Goal: Information Seeking & Learning: Find specific fact

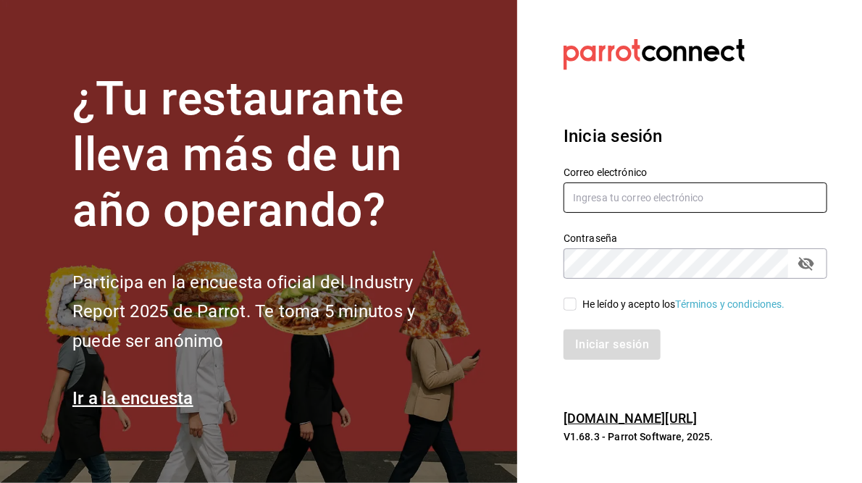
type input "juan.camacho@grupocosteno.com"
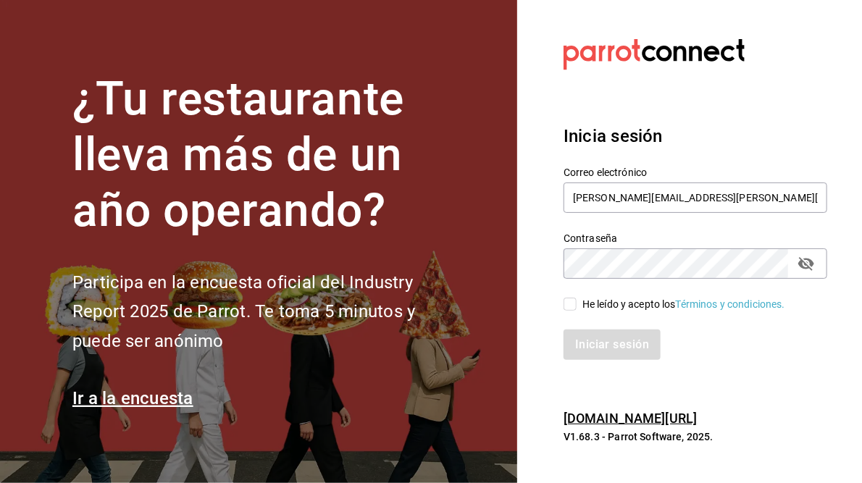
click at [573, 308] on input "He leído y acepto los Términos y condiciones." at bounding box center [569, 304] width 13 height 13
checkbox input "true"
click at [617, 349] on button "Iniciar sesión" at bounding box center [612, 344] width 98 height 30
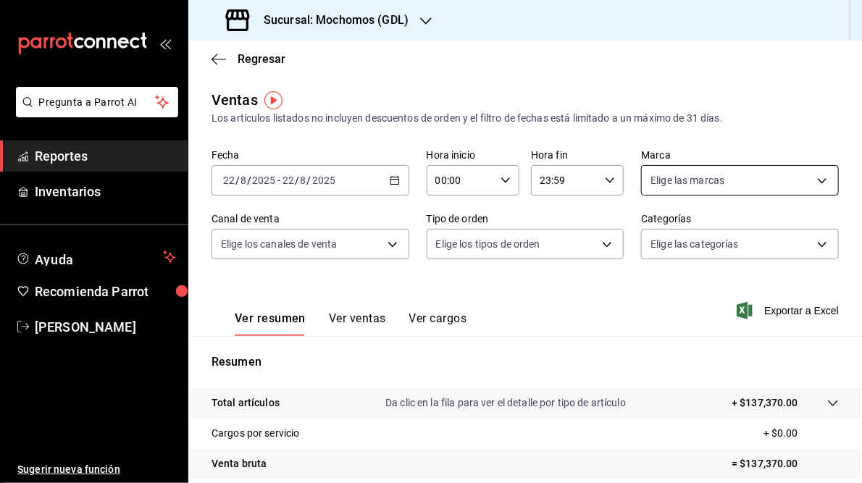
click at [817, 183] on body "Pregunta a Parrot AI Reportes Inventarios Ayuda Recomienda Parrot [PERSON_NAME]…" at bounding box center [431, 241] width 862 height 483
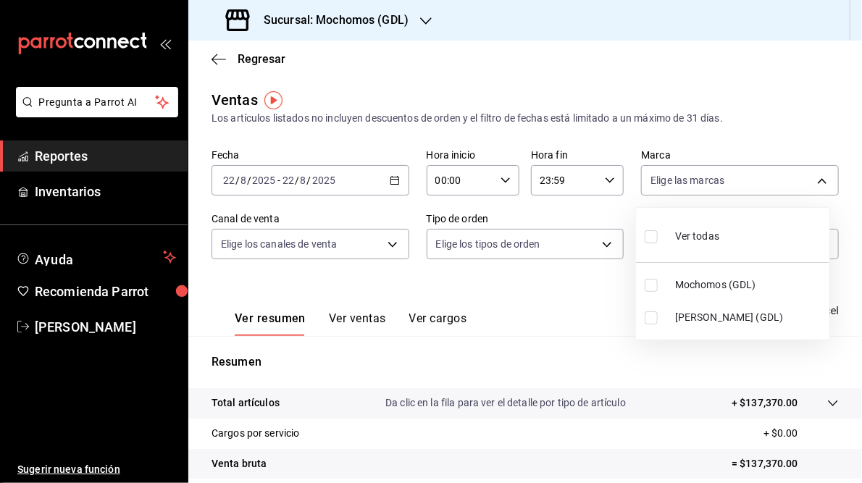
click at [683, 324] on span "[PERSON_NAME] (GDL)" at bounding box center [749, 317] width 148 height 15
type input "9cac9703-0c5a-4d8b-addd-5b6b571d65b9"
checkbox input "true"
click at [570, 323] on div at bounding box center [431, 241] width 862 height 483
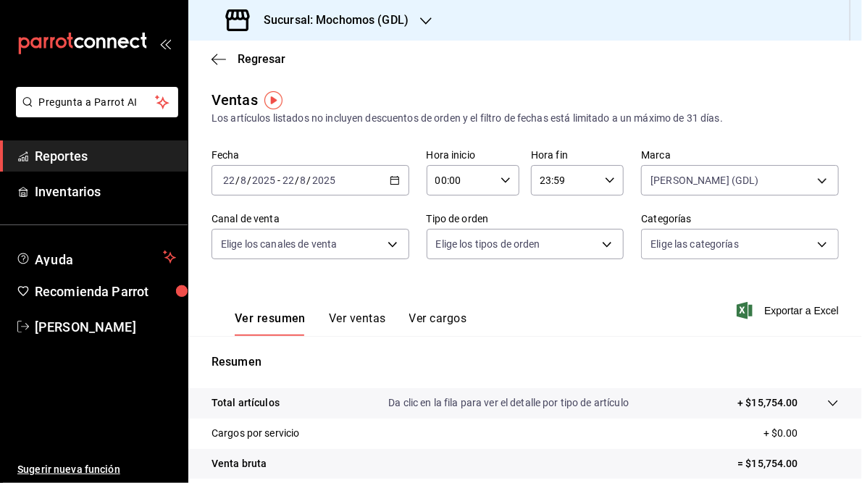
click at [500, 178] on icon "button" at bounding box center [505, 180] width 10 height 10
click at [445, 230] on span "05" at bounding box center [446, 225] width 22 height 12
type input "05:00"
click at [697, 319] on div at bounding box center [431, 241] width 862 height 483
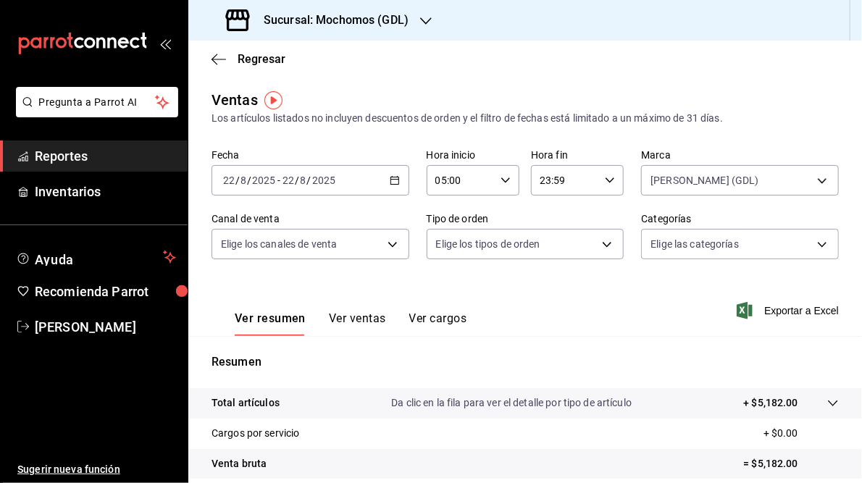
scroll to position [183, 0]
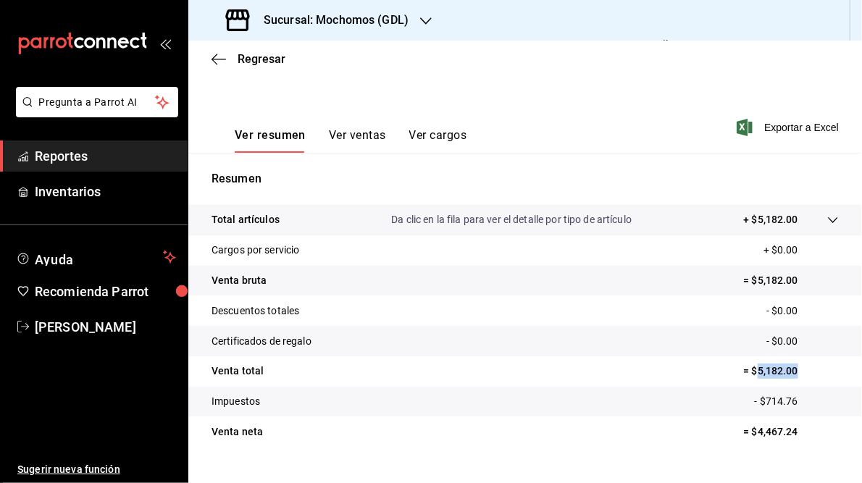
drag, startPoint x: 747, startPoint y: 371, endPoint x: 796, endPoint y: 371, distance: 49.2
click at [796, 371] on p "= $5,182.00" at bounding box center [791, 370] width 95 height 15
copy p "5,182.00"
click at [827, 220] on icon at bounding box center [833, 220] width 12 height 12
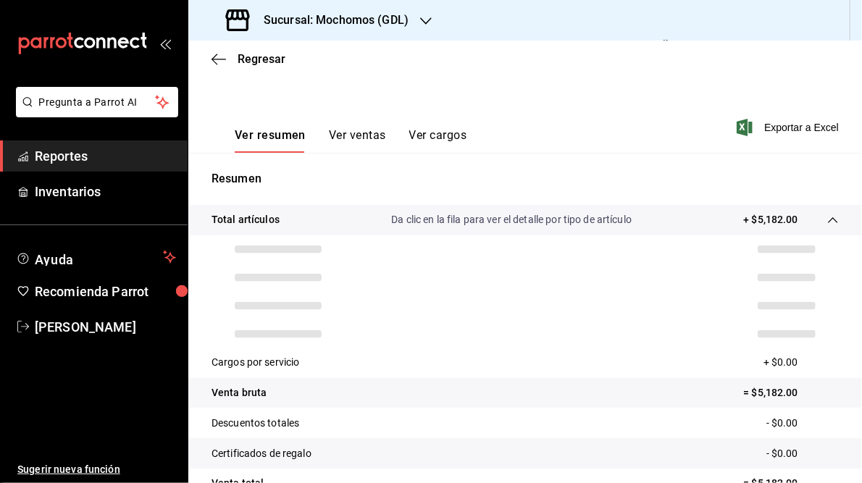
click at [613, 288] on tr at bounding box center [524, 278] width 627 height 28
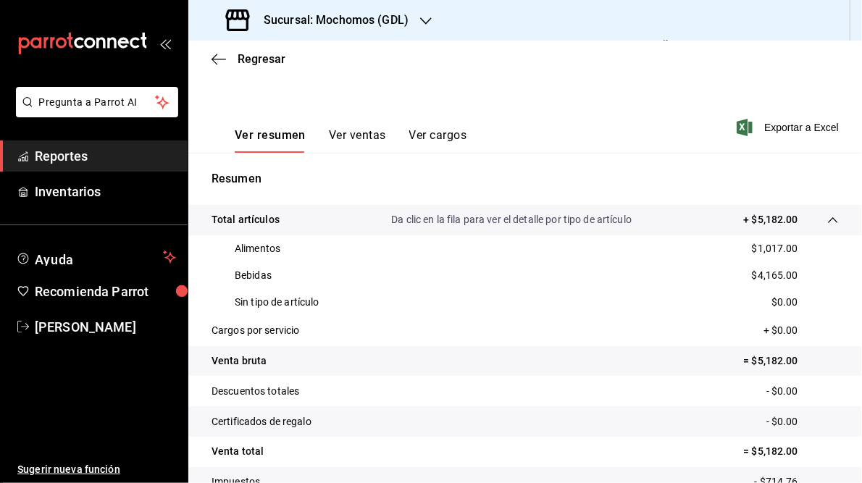
click at [292, 22] on h3 "Sucursal: Mochomos (GDL)" at bounding box center [330, 20] width 156 height 17
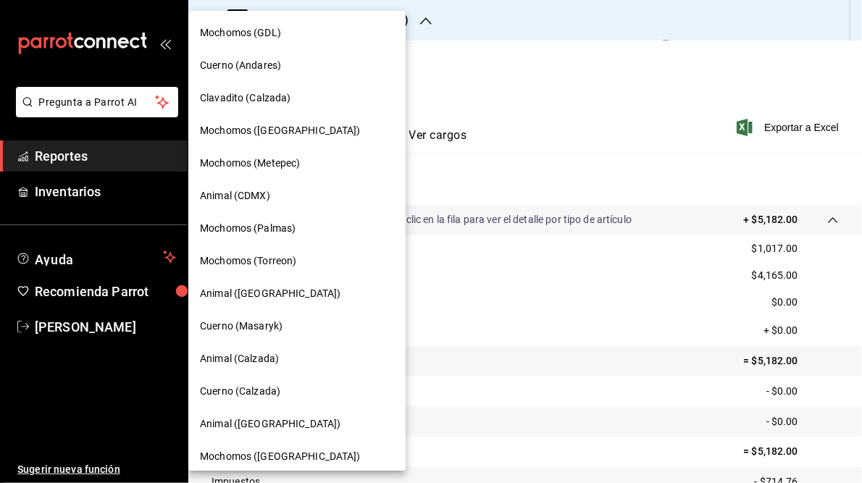
click at [257, 35] on span "Mochomos (GDL)" at bounding box center [240, 32] width 81 height 15
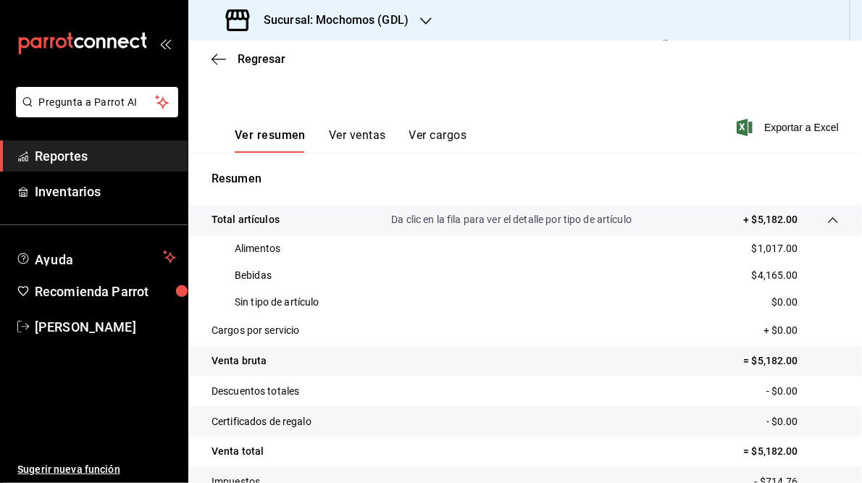
scroll to position [0, 0]
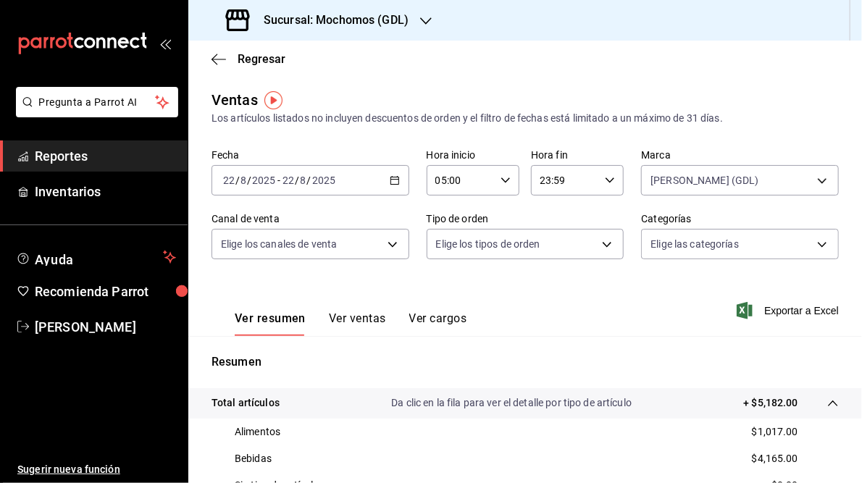
click at [392, 182] on icon "button" at bounding box center [395, 180] width 10 height 10
click at [544, 326] on div "Ver resumen Ver ventas Ver cargos Exportar a Excel" at bounding box center [524, 306] width 673 height 59
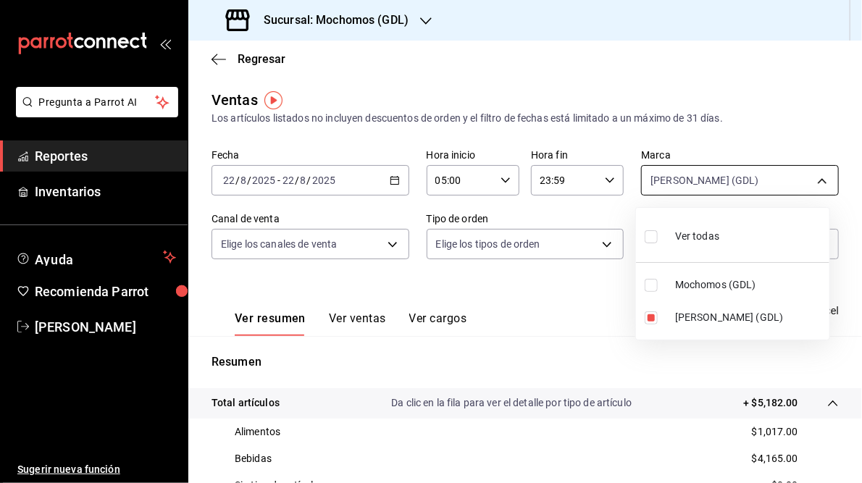
click at [812, 177] on body "Pregunta a Parrot AI Reportes Inventarios Ayuda Recomienda Parrot [PERSON_NAME]…" at bounding box center [431, 241] width 862 height 483
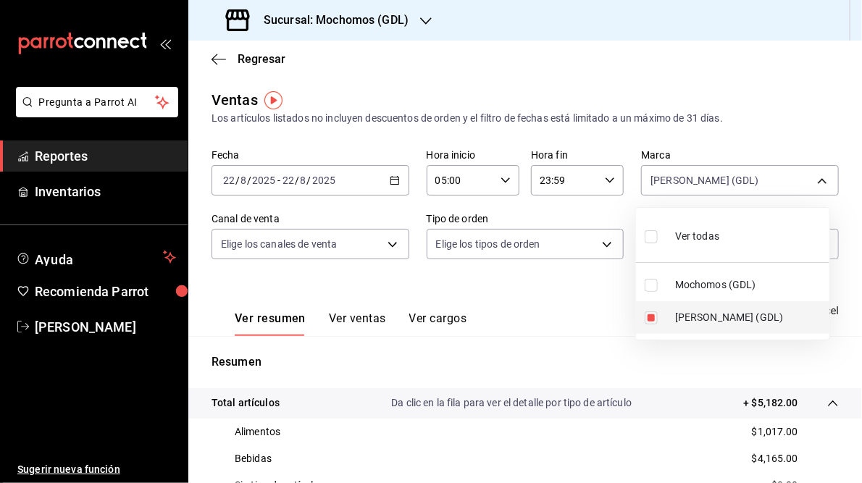
click at [655, 313] on input "checkbox" at bounding box center [650, 317] width 13 height 13
checkbox input "false"
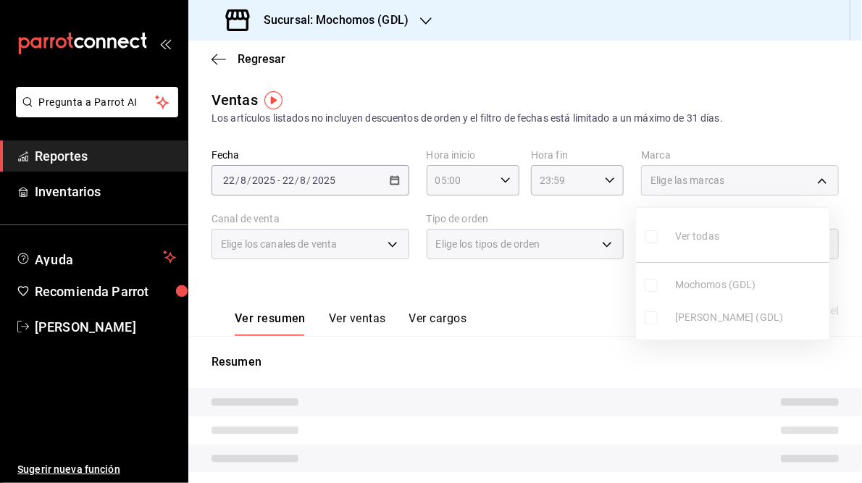
click at [649, 284] on ul "Ver todas Mochomos (GDL) [PERSON_NAME] (GDL)" at bounding box center [732, 274] width 193 height 132
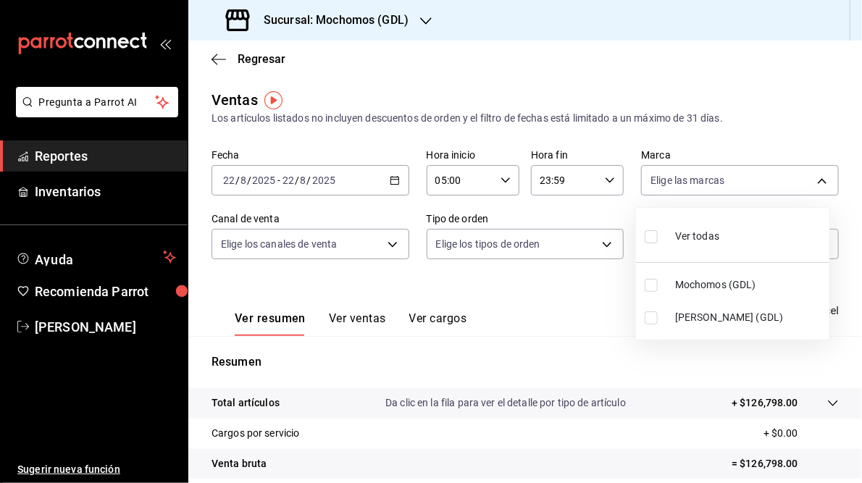
click at [651, 284] on input "checkbox" at bounding box center [650, 285] width 13 height 13
checkbox input "true"
type input "36c25d4a-7cb0-456c-a434-e981d54830bc"
click at [536, 330] on div at bounding box center [431, 241] width 862 height 483
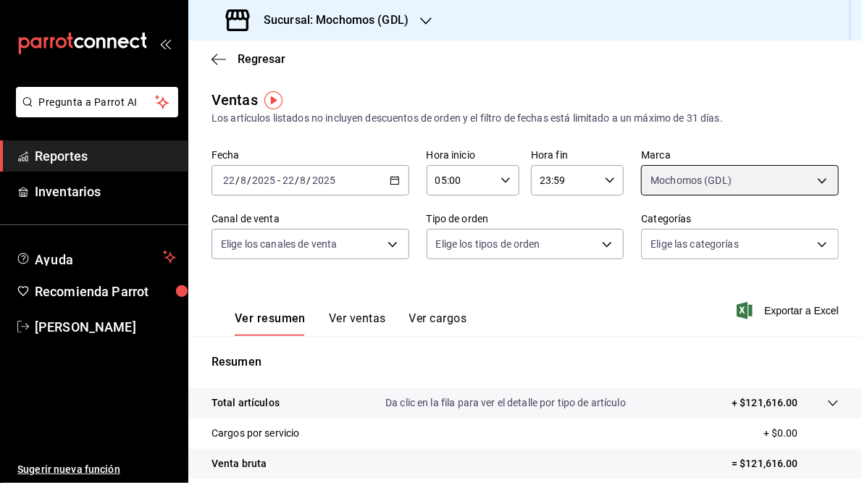
scroll to position [210, 0]
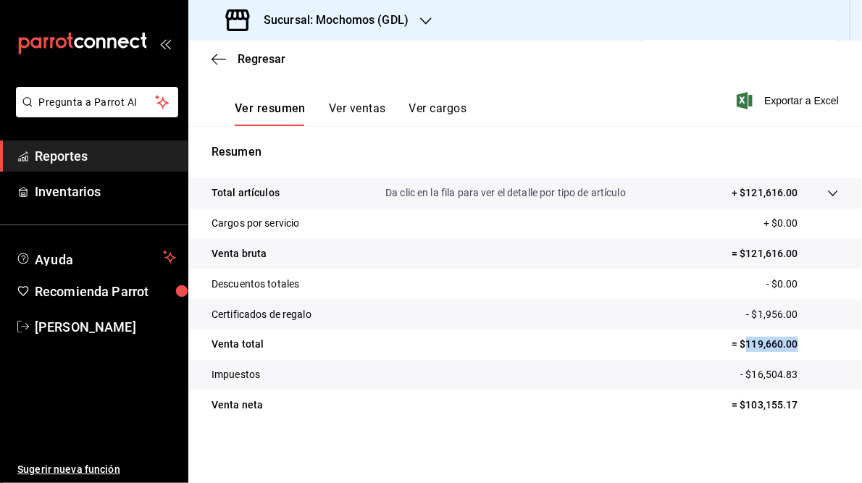
drag, startPoint x: 738, startPoint y: 342, endPoint x: 805, endPoint y: 345, distance: 66.7
click at [805, 345] on p "= $119,660.00" at bounding box center [784, 344] width 107 height 15
copy p "119,660.00"
click at [371, 26] on h3 "Sucursal: Mochomos (GDL)" at bounding box center [330, 20] width 156 height 17
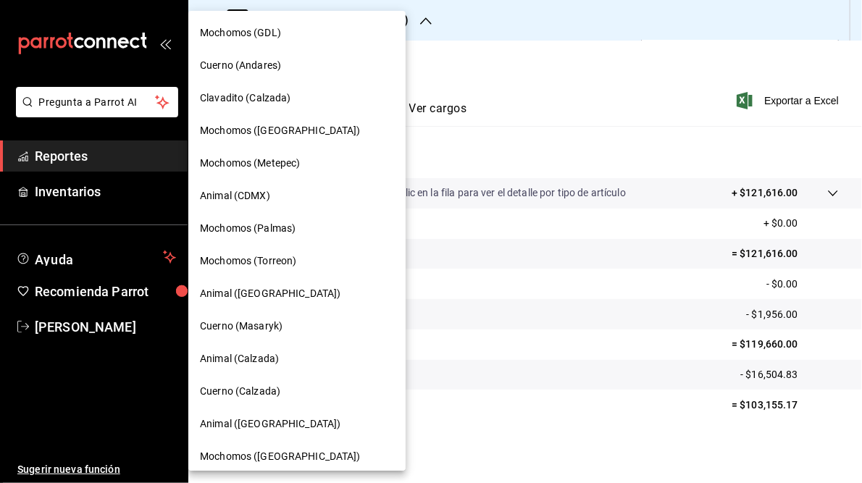
click at [225, 69] on span "Cuerno (Andares)" at bounding box center [240, 65] width 81 height 15
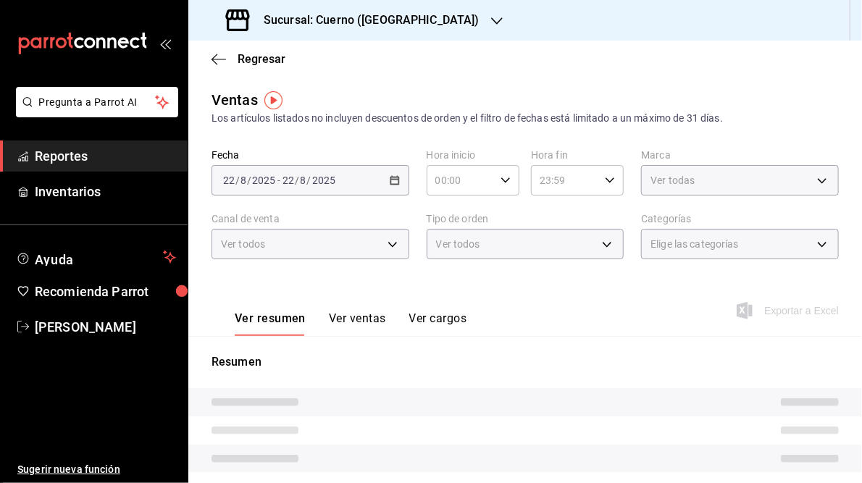
type input "05:00"
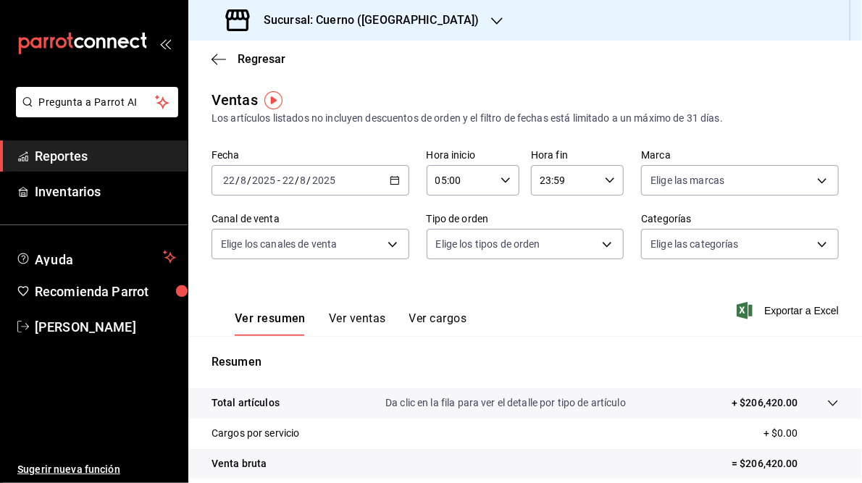
scroll to position [210, 0]
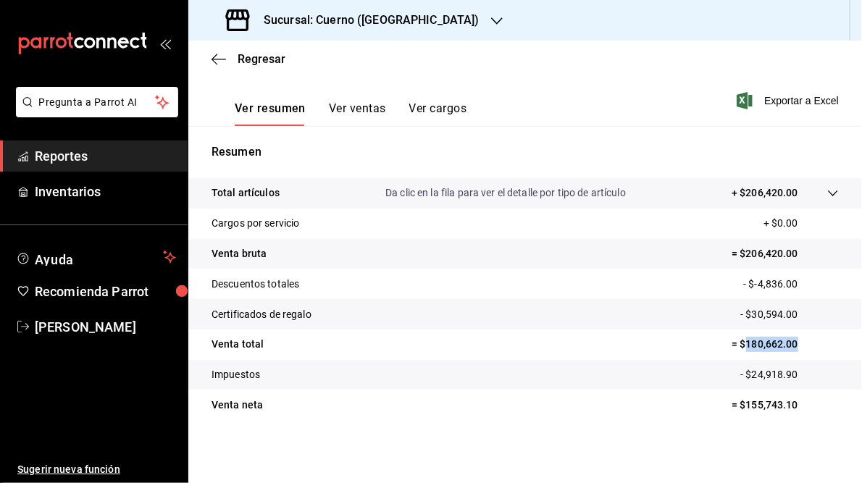
drag, startPoint x: 737, startPoint y: 342, endPoint x: 790, endPoint y: 338, distance: 53.0
click at [790, 338] on p "= $180,662.00" at bounding box center [784, 344] width 107 height 15
copy p "180,662.00"
click at [372, 24] on h3 "Sucursal: Cuerno ([GEOGRAPHIC_DATA])" at bounding box center [365, 20] width 227 height 17
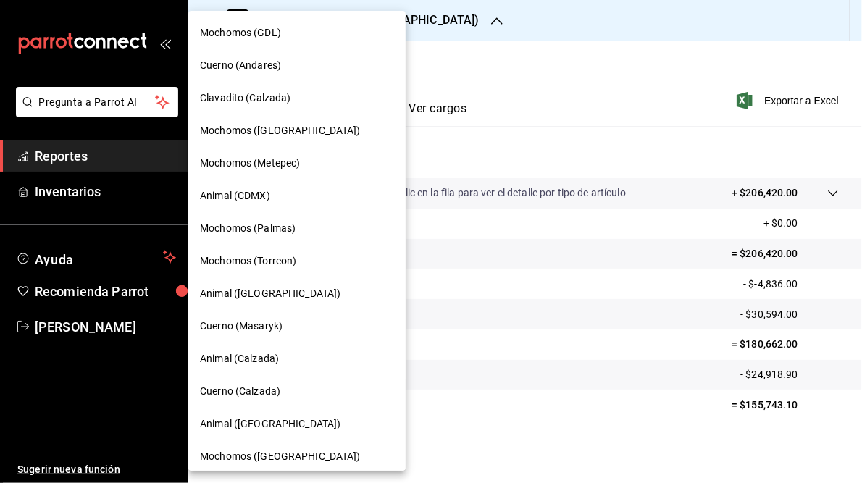
click at [280, 266] on span "Mochomos (Torreon)" at bounding box center [248, 260] width 96 height 15
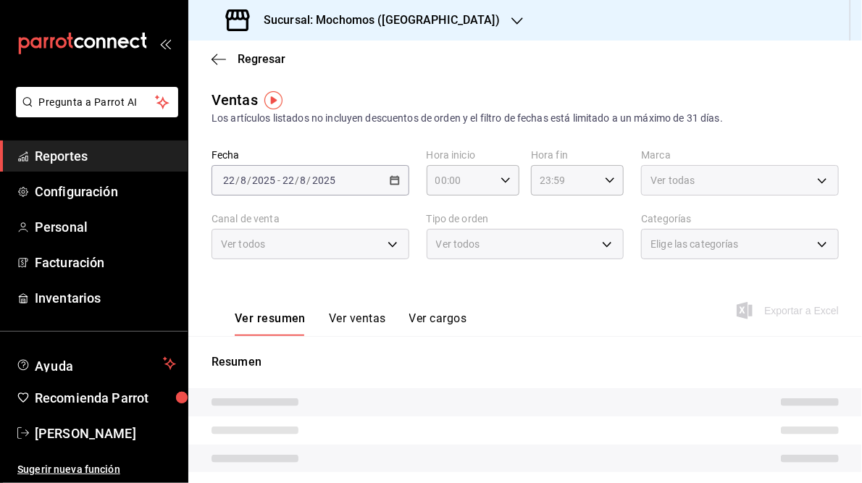
type input "05:00"
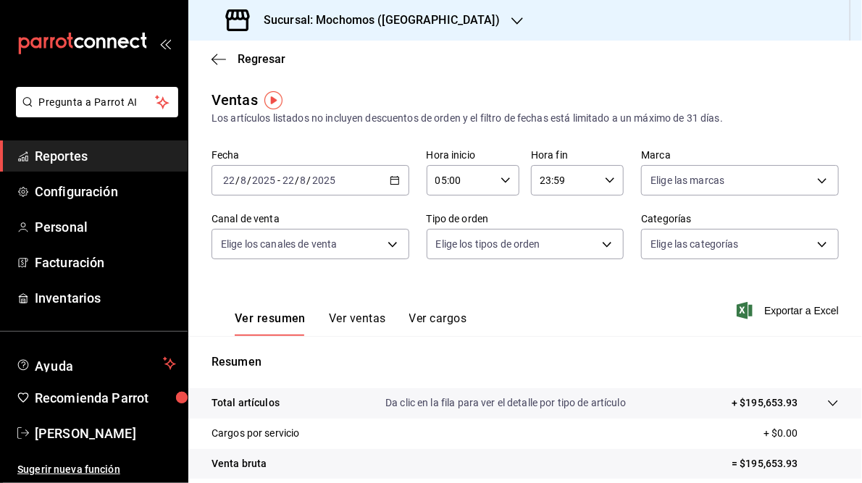
click at [704, 220] on label "Categorías" at bounding box center [740, 219] width 198 height 10
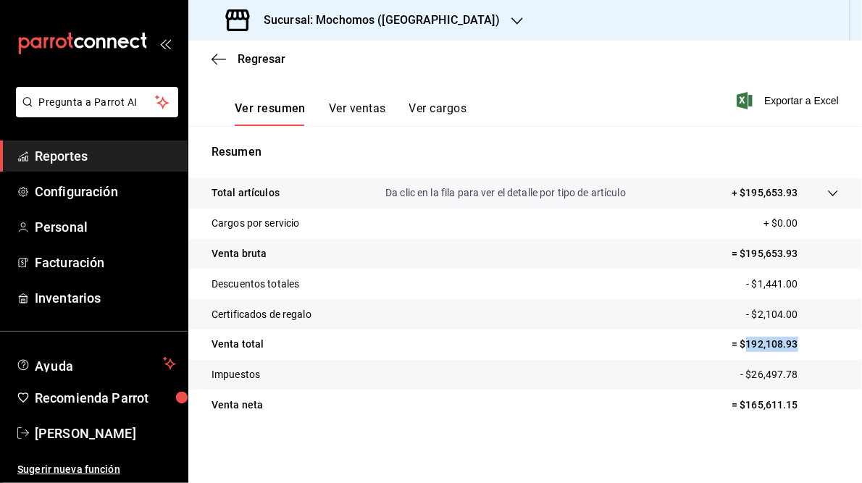
drag, startPoint x: 738, startPoint y: 344, endPoint x: 807, endPoint y: 345, distance: 69.5
click at [807, 345] on p "= $192,108.93" at bounding box center [784, 344] width 107 height 15
copy p "192,108.93"
click at [394, 20] on h3 "Sucursal: Mochomos ([GEOGRAPHIC_DATA])" at bounding box center [376, 20] width 248 height 17
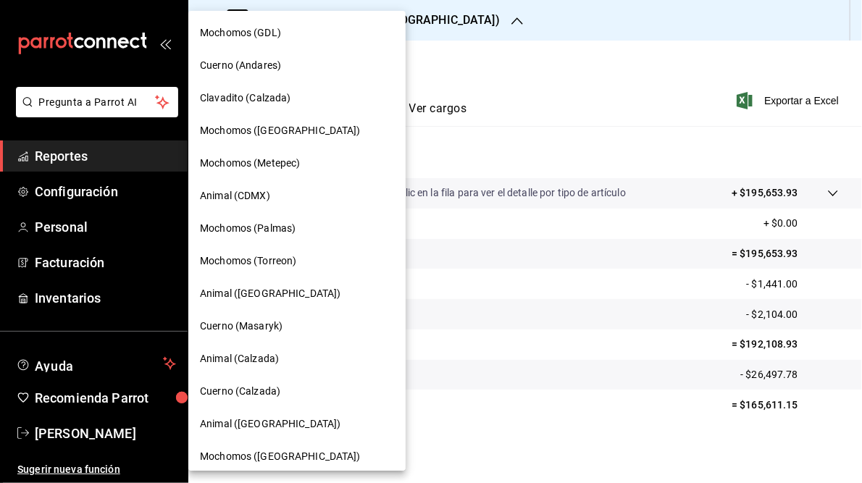
click at [264, 455] on span "Mochomos ([GEOGRAPHIC_DATA])" at bounding box center [280, 456] width 161 height 15
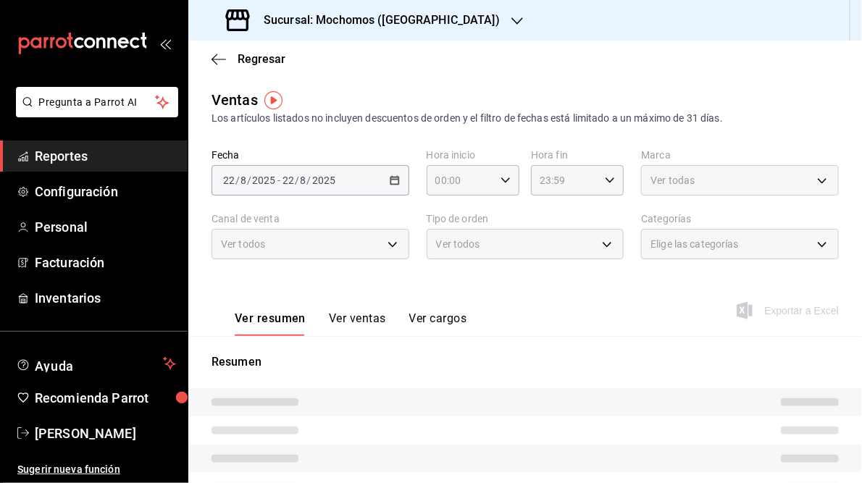
type input "05:00"
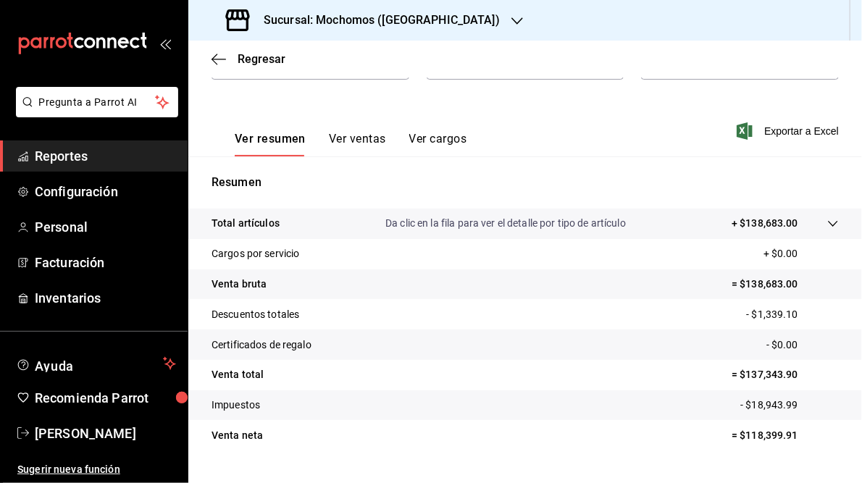
scroll to position [186, 0]
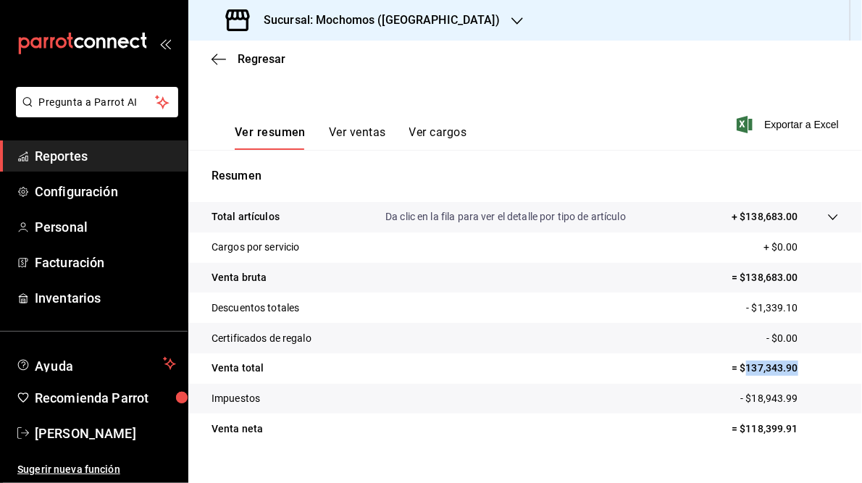
drag, startPoint x: 738, startPoint y: 369, endPoint x: 788, endPoint y: 364, distance: 50.9
click at [788, 364] on p "= $137,343.90" at bounding box center [784, 368] width 107 height 15
copy p "137,343.90"
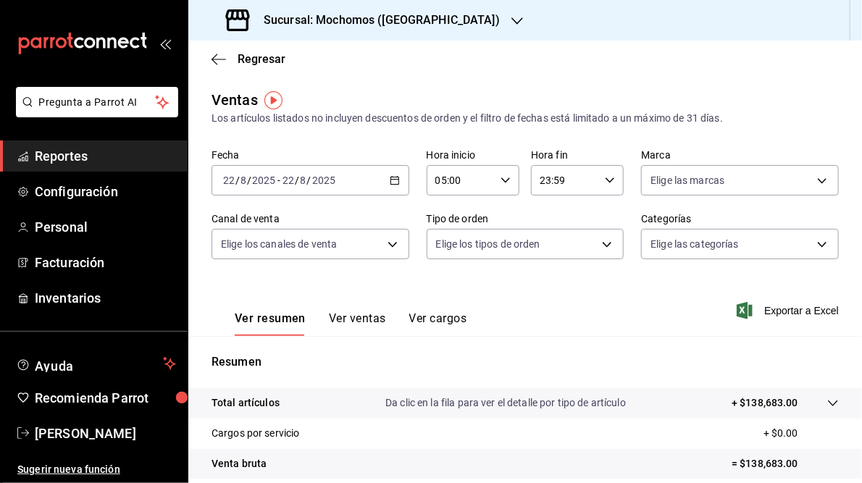
click at [371, 20] on h3 "Sucursal: Mochomos ([GEOGRAPHIC_DATA])" at bounding box center [376, 20] width 248 height 17
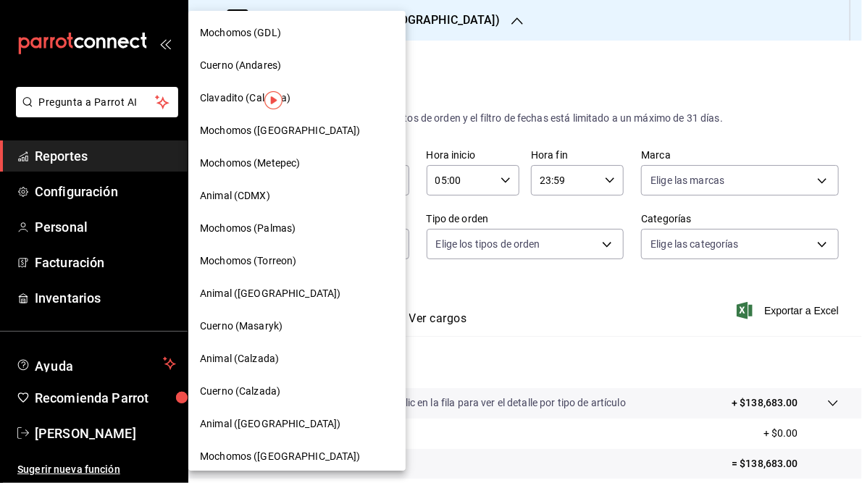
click at [676, 277] on div at bounding box center [431, 241] width 862 height 483
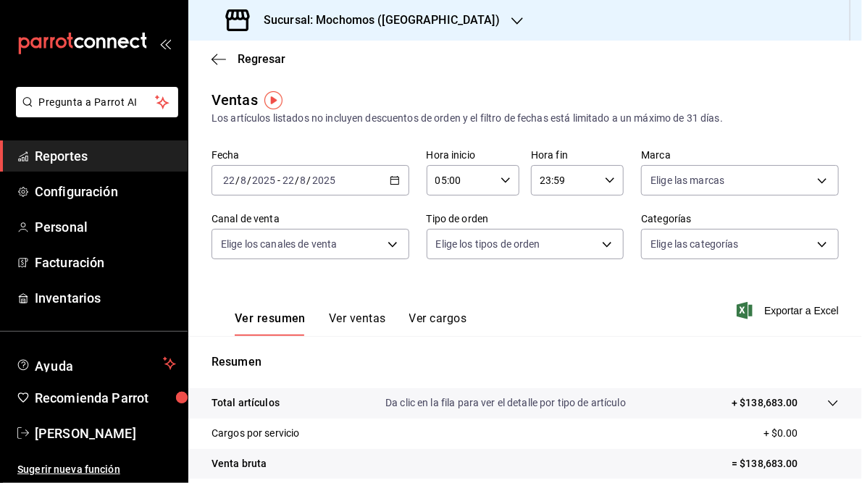
click at [348, 15] on h3 "Sucursal: Mochomos ([GEOGRAPHIC_DATA])" at bounding box center [376, 20] width 248 height 17
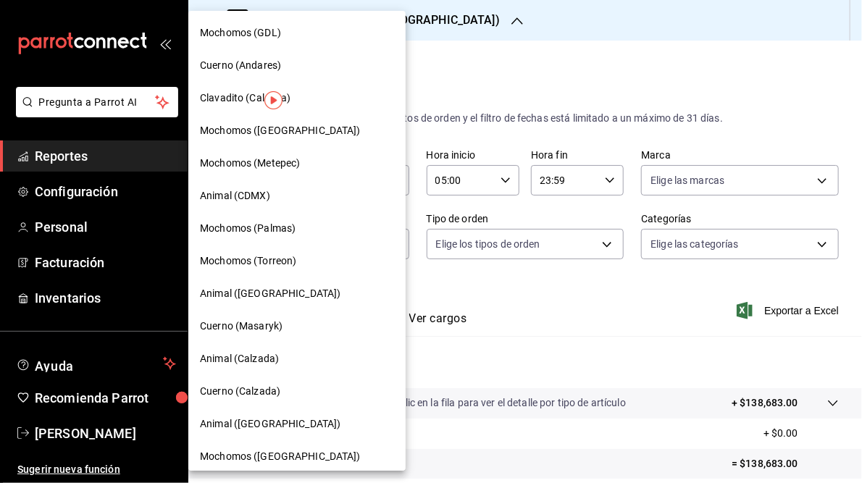
scroll to position [105, 0]
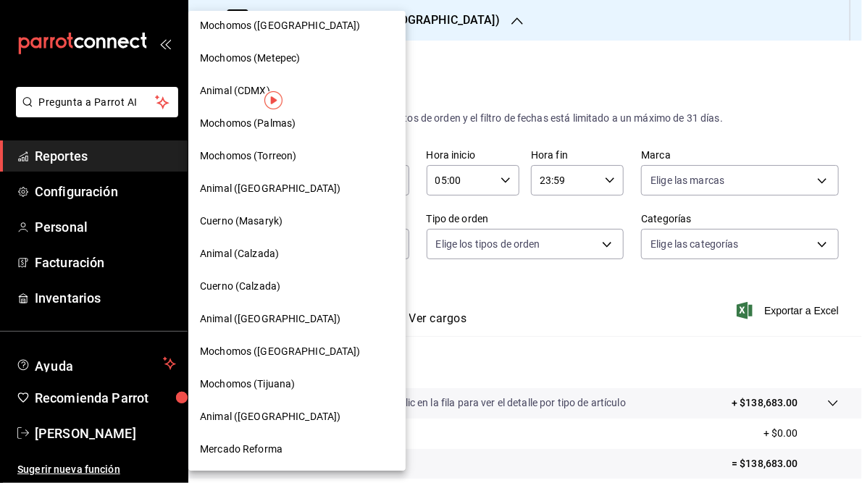
click at [248, 443] on span "Mercado Reforma" at bounding box center [241, 449] width 83 height 15
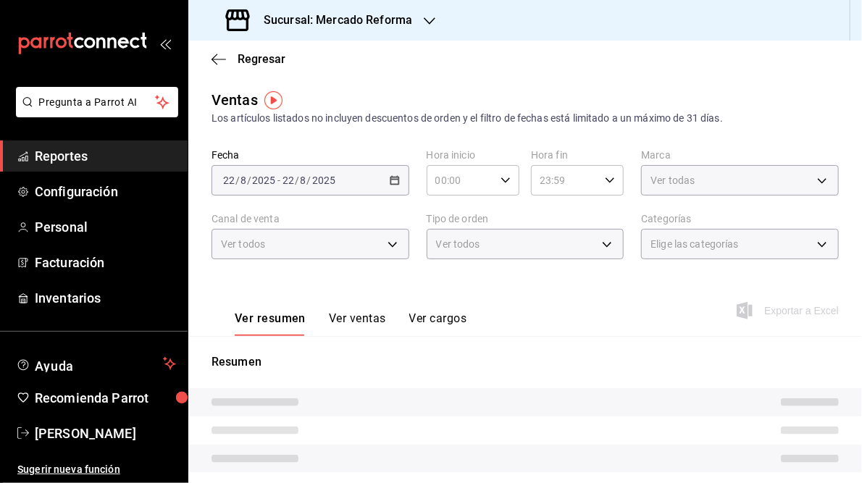
type input "05:00"
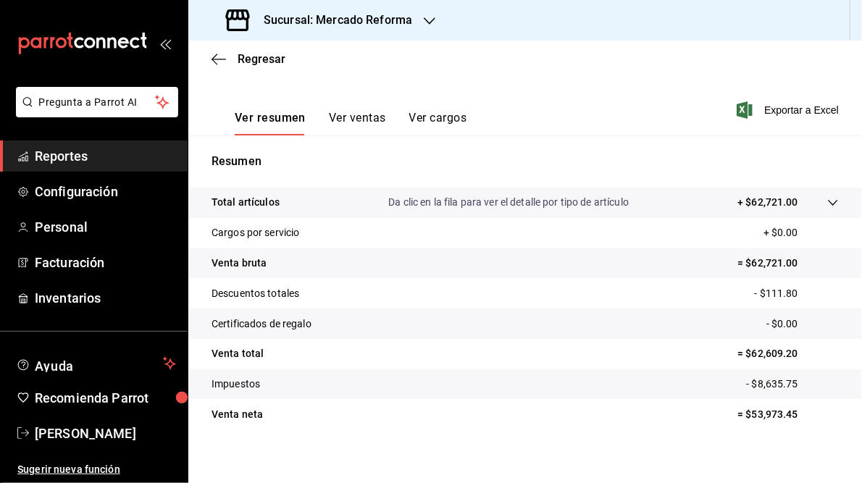
scroll to position [210, 0]
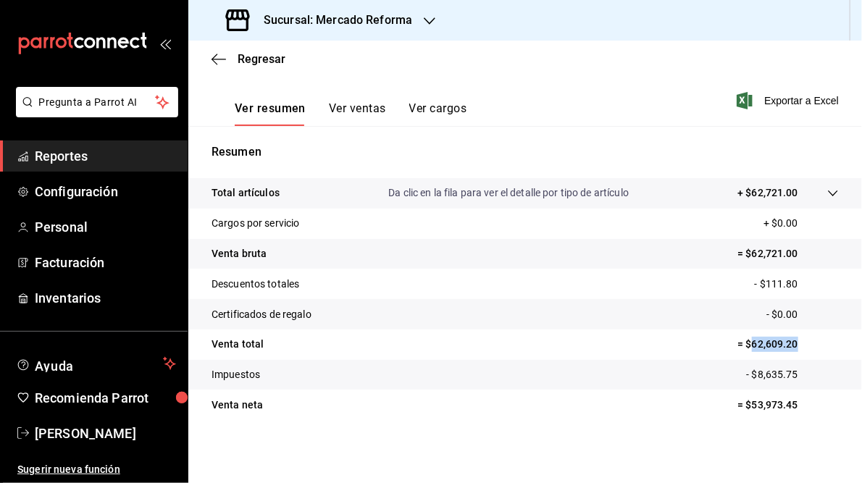
drag, startPoint x: 745, startPoint y: 343, endPoint x: 822, endPoint y: 336, distance: 77.8
click at [822, 337] on p "= $62,609.20" at bounding box center [787, 344] width 101 height 15
copy p "62,609.20"
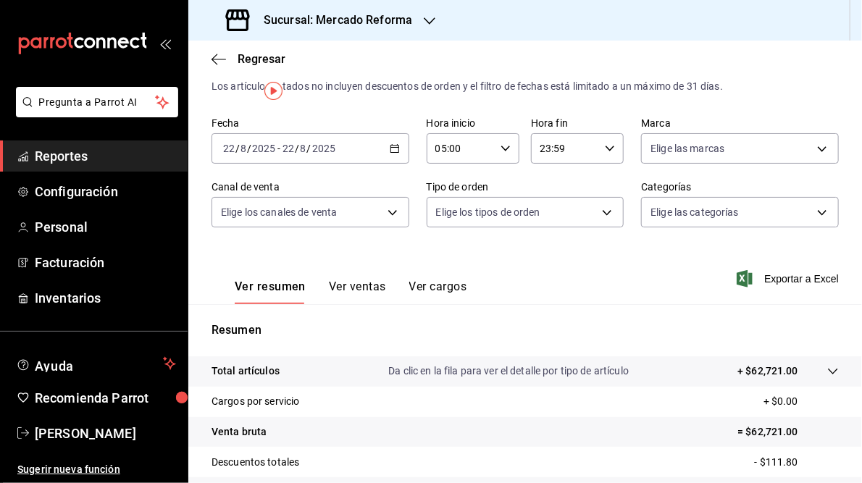
scroll to position [0, 0]
